Goal: Navigation & Orientation: Find specific page/section

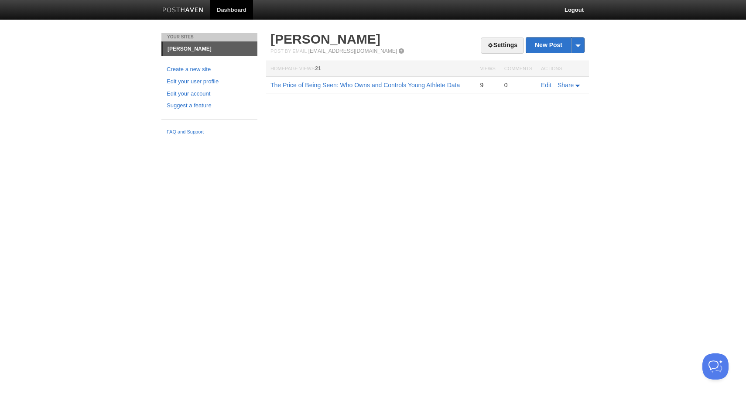
click at [223, 9] on link "Dashboard" at bounding box center [231, 10] width 43 height 20
click at [234, 8] on link "Dashboard" at bounding box center [231, 10] width 43 height 20
